Goal: Task Accomplishment & Management: Use online tool/utility

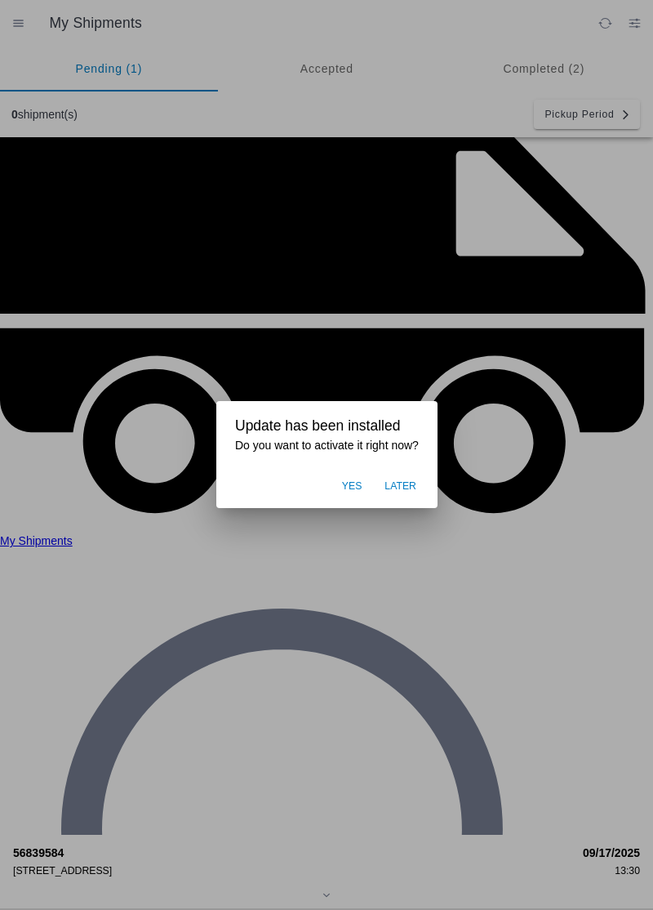
click at [481, 139] on ion-backdrop at bounding box center [326, 455] width 653 height 910
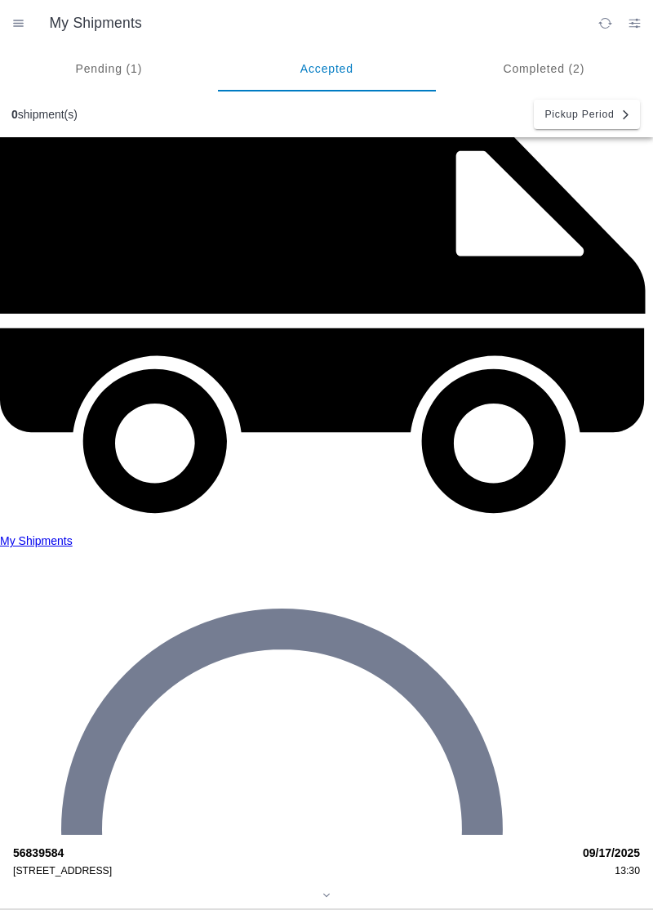
click at [71, 846] on strong "56839584" at bounding box center [292, 852] width 559 height 13
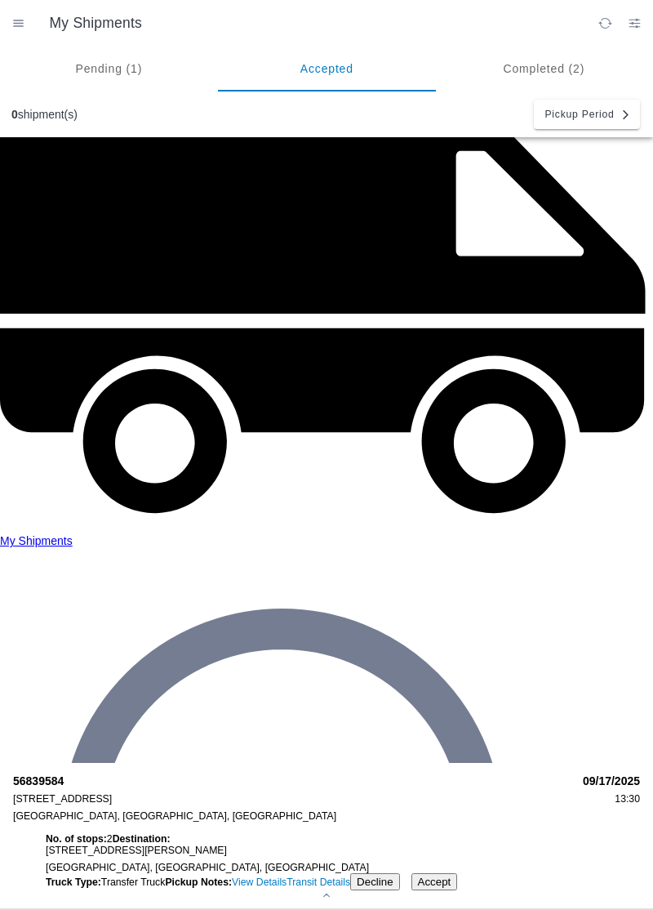
click at [232, 876] on link "View Details" at bounding box center [259, 881] width 55 height 11
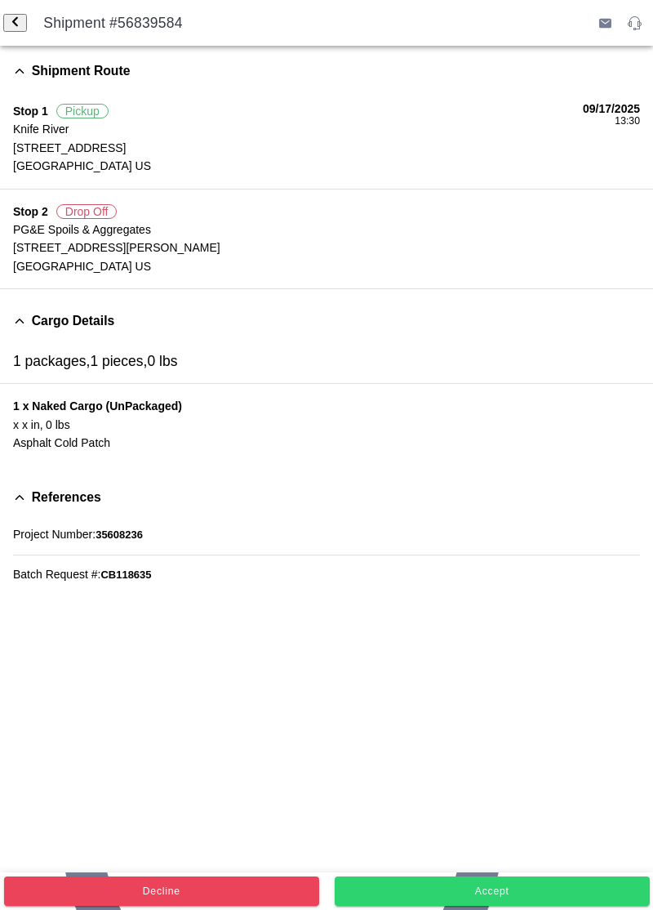
click at [501, 898] on button "Accept" at bounding box center [492, 890] width 315 height 29
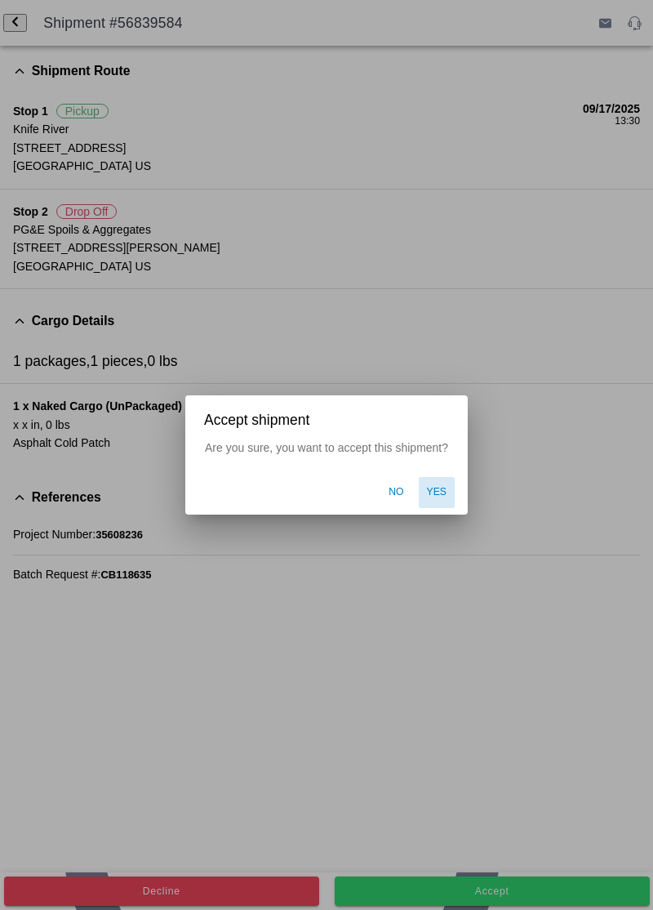
click at [439, 498] on span "Yes" at bounding box center [437, 492] width 20 height 15
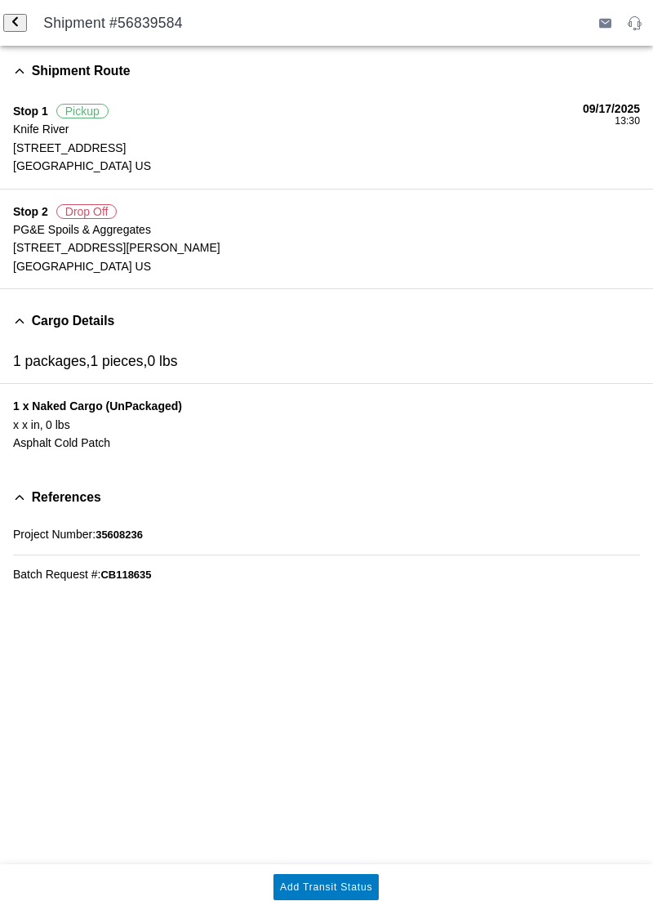
click at [411, 604] on div "Shipment Route Stop 1 Pickup Knife River [STREET_ADDRESS] [DATE] 13:30 Stop 2 D…" at bounding box center [326, 455] width 653 height 818
